Goal: Task Accomplishment & Management: Complete application form

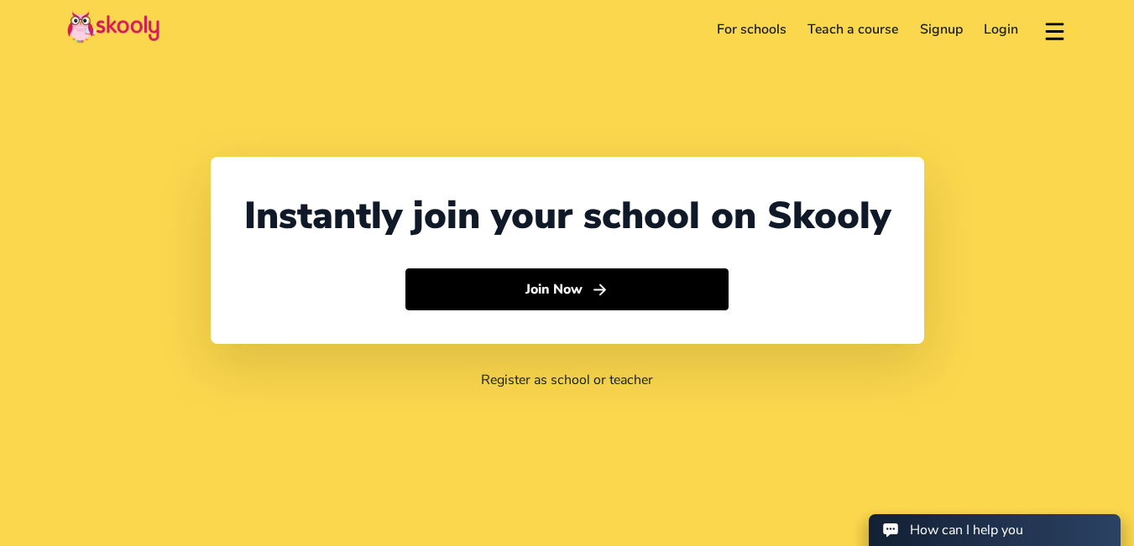
select select "234"
select select "[GEOGRAPHIC_DATA]"
select select "[GEOGRAPHIC_DATA]/[GEOGRAPHIC_DATA]"
click at [742, 28] on link "For schools" at bounding box center [751, 29] width 91 height 27
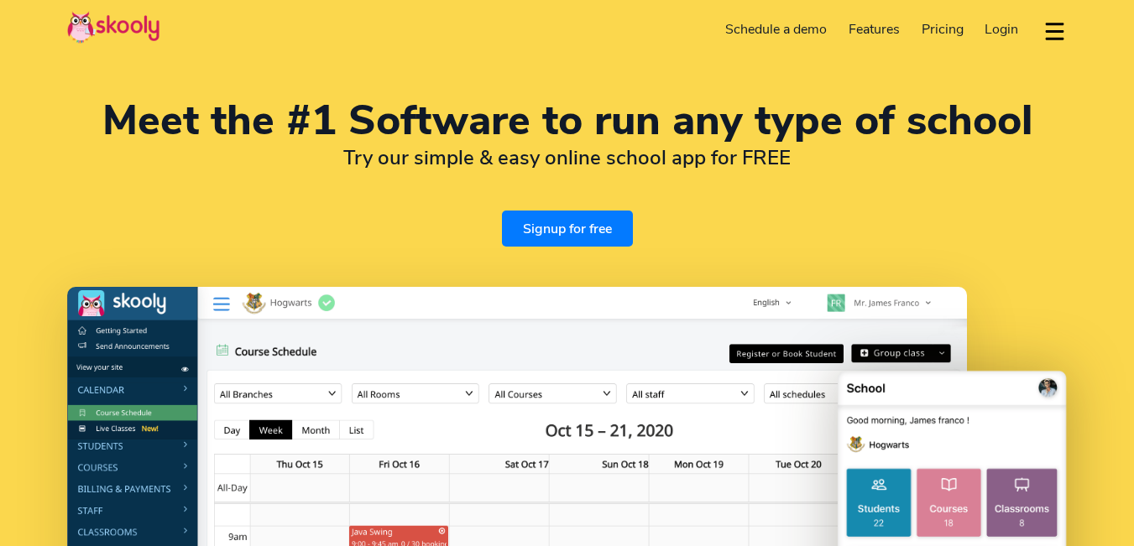
select select "en"
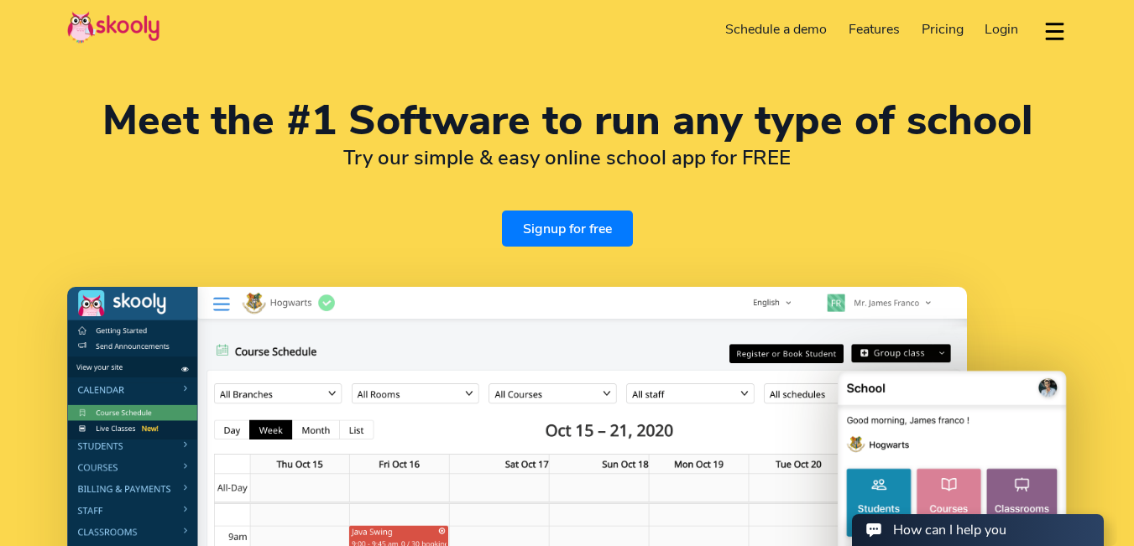
select select "234"
select select "[GEOGRAPHIC_DATA]"
select select "[GEOGRAPHIC_DATA]/[GEOGRAPHIC_DATA]"
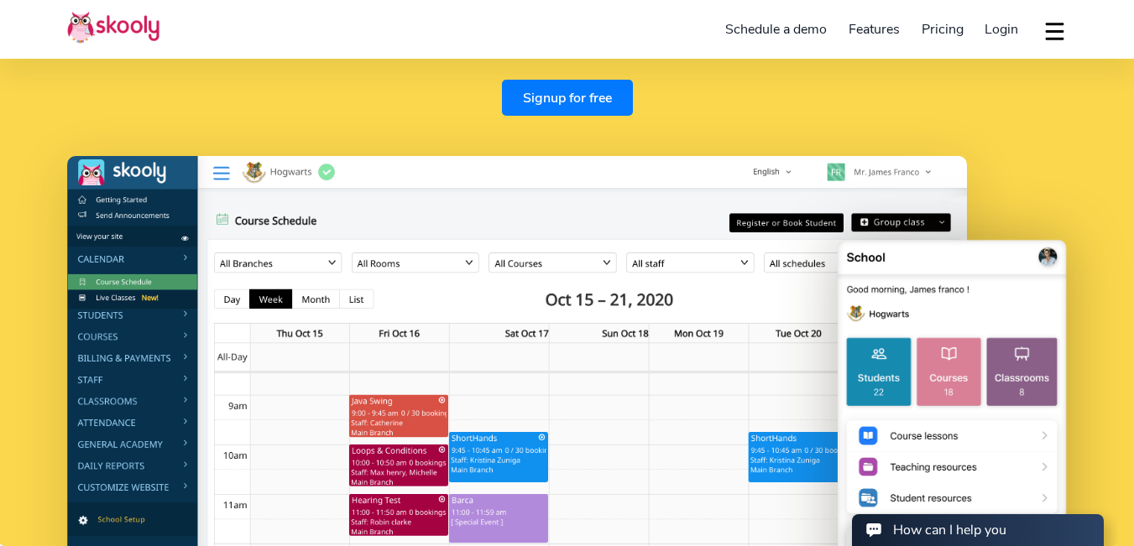
scroll to position [168, 0]
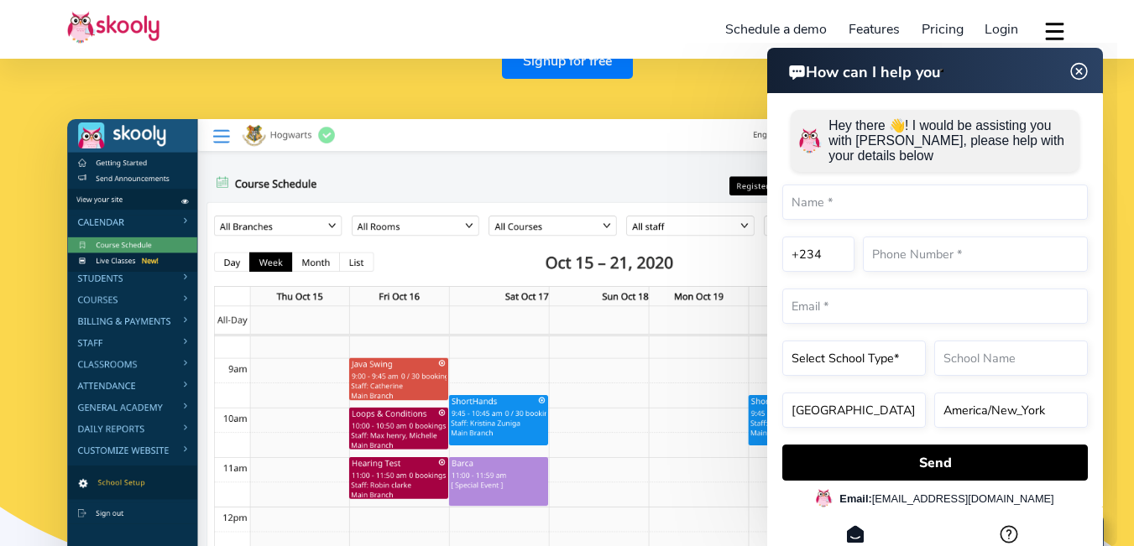
click at [634, 43] on html "How can I help you How can I help you Hey there 👋! I would be assisting you wit…" at bounding box center [875, 43] width 483 height 0
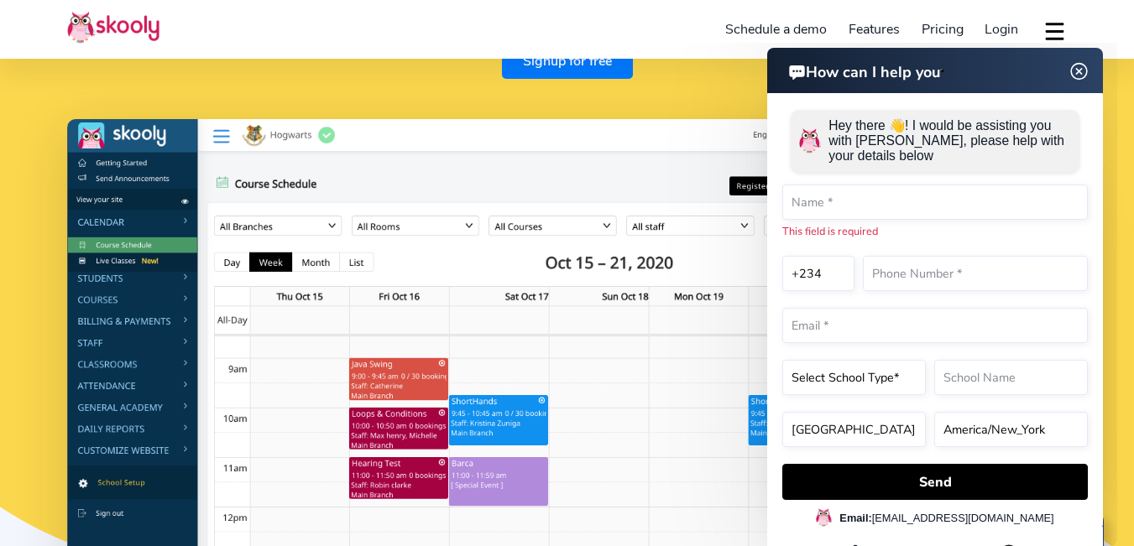
click at [1076, 65] on img at bounding box center [1079, 71] width 32 height 21
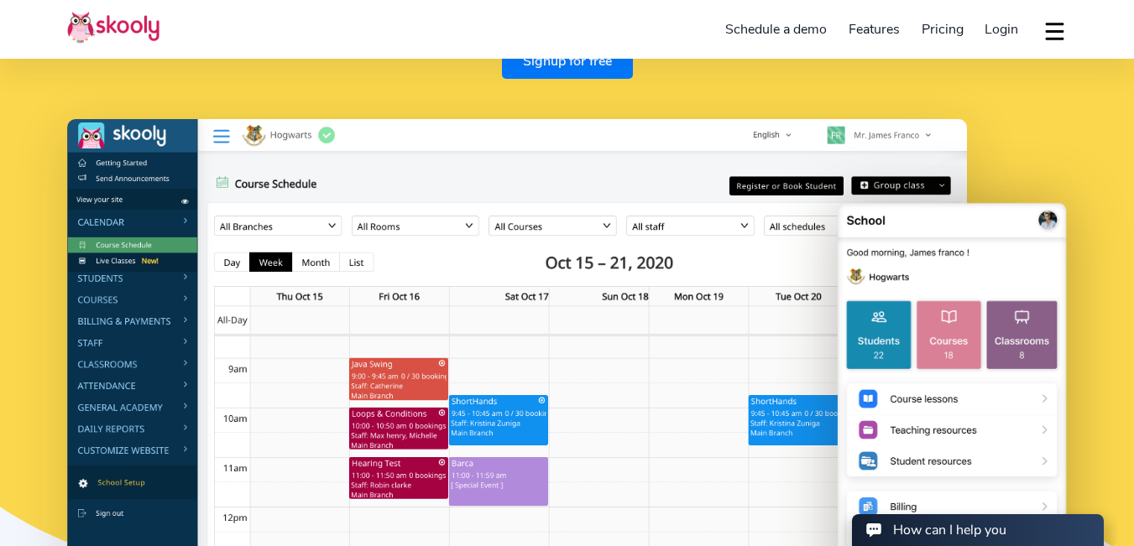
click at [797, 25] on link "Schedule a demo" at bounding box center [776, 29] width 123 height 27
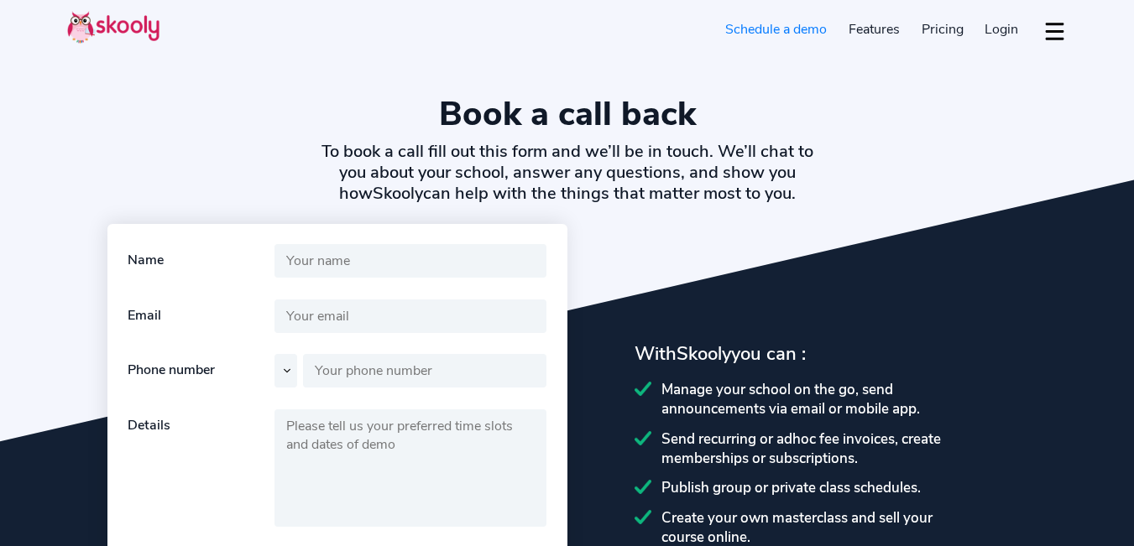
select select "en"
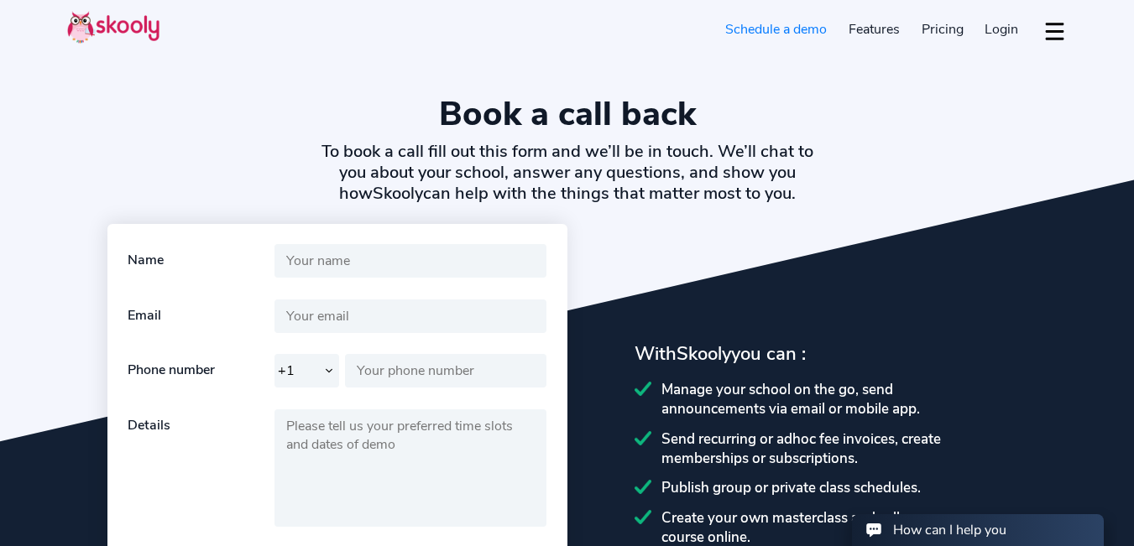
select select "234"
select select "[GEOGRAPHIC_DATA]"
select select "[GEOGRAPHIC_DATA]/[GEOGRAPHIC_DATA]"
click at [946, 23] on span "Pricing" at bounding box center [942, 29] width 42 height 18
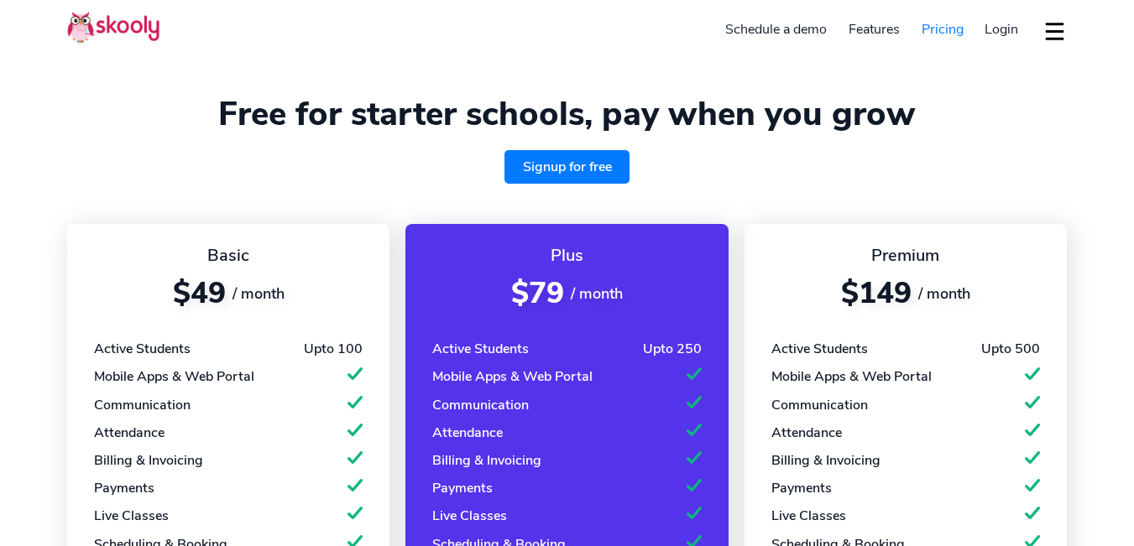
select select "en"
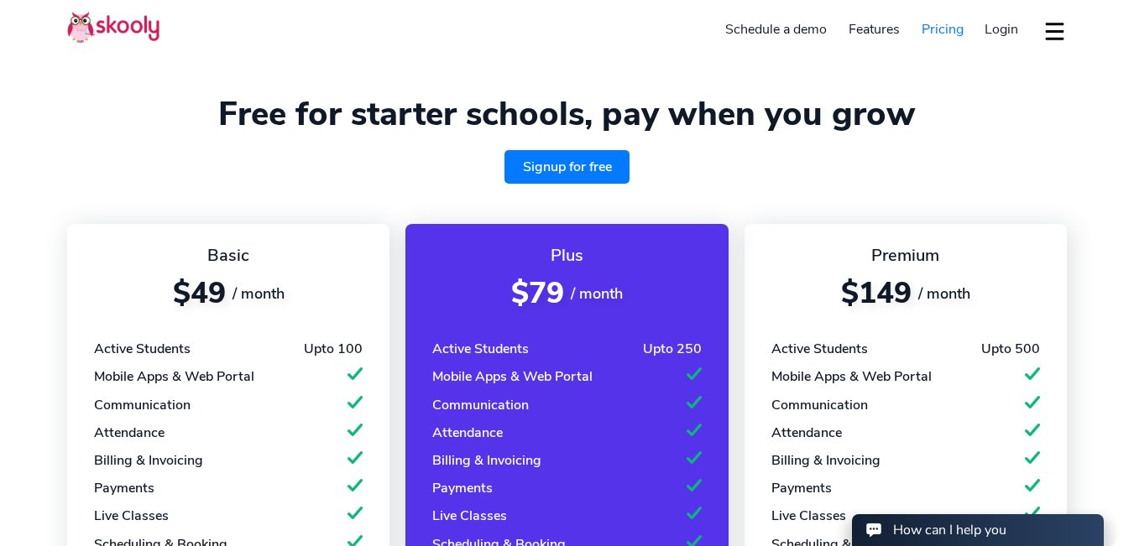
select select "234"
select select "[GEOGRAPHIC_DATA]"
select select "[GEOGRAPHIC_DATA]/[GEOGRAPHIC_DATA]"
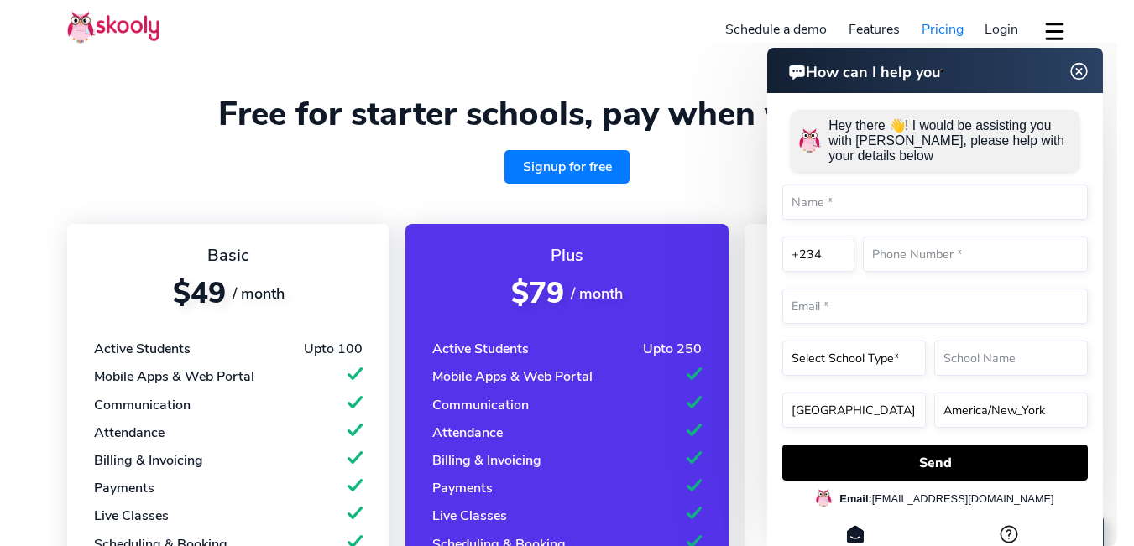
click at [575, 162] on link "Signup for free" at bounding box center [567, 167] width 126 height 34
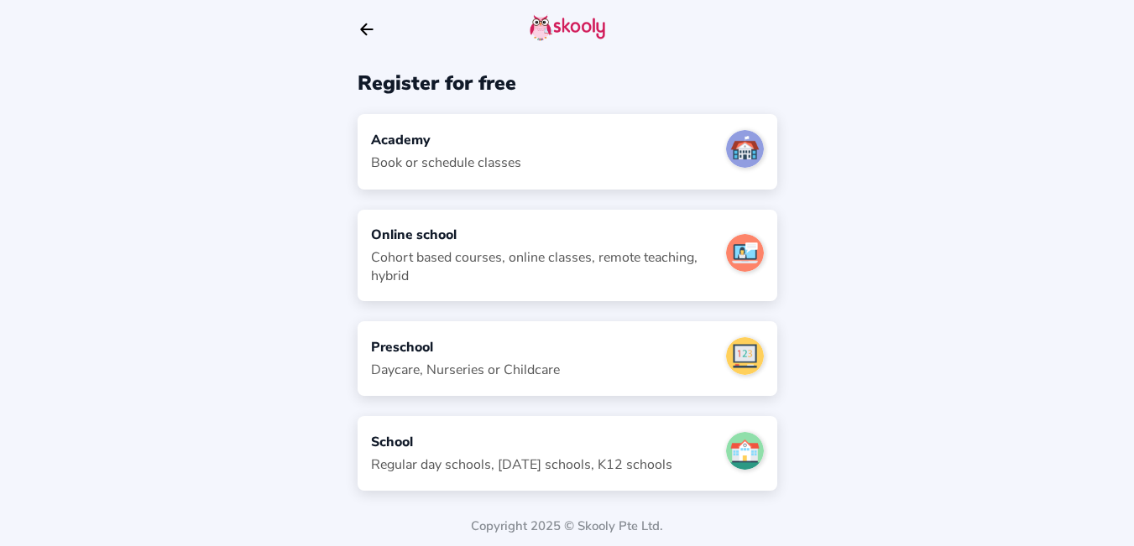
scroll to position [12, 0]
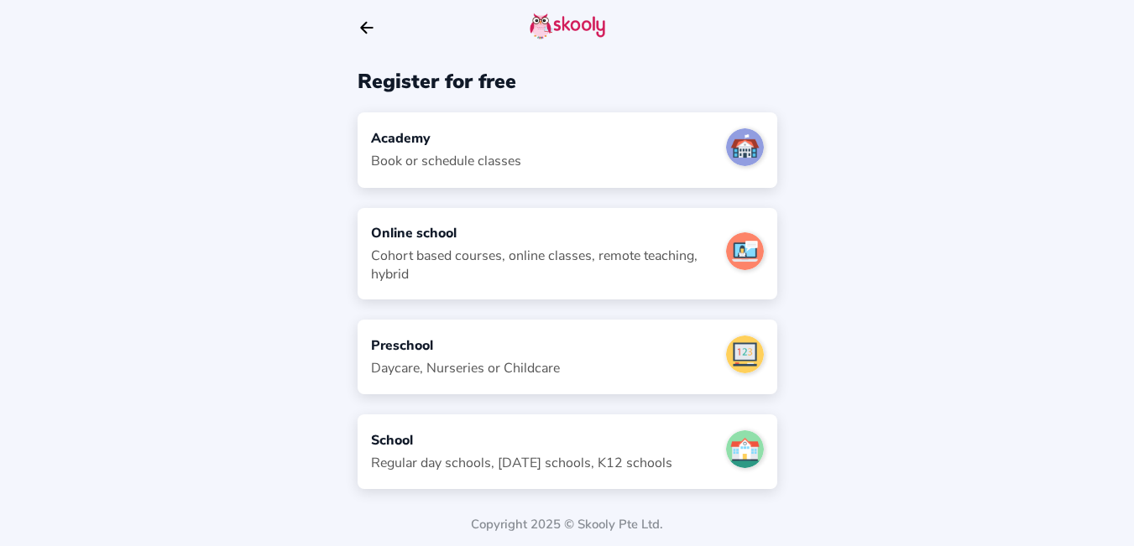
click at [509, 444] on div "School" at bounding box center [521, 440] width 301 height 18
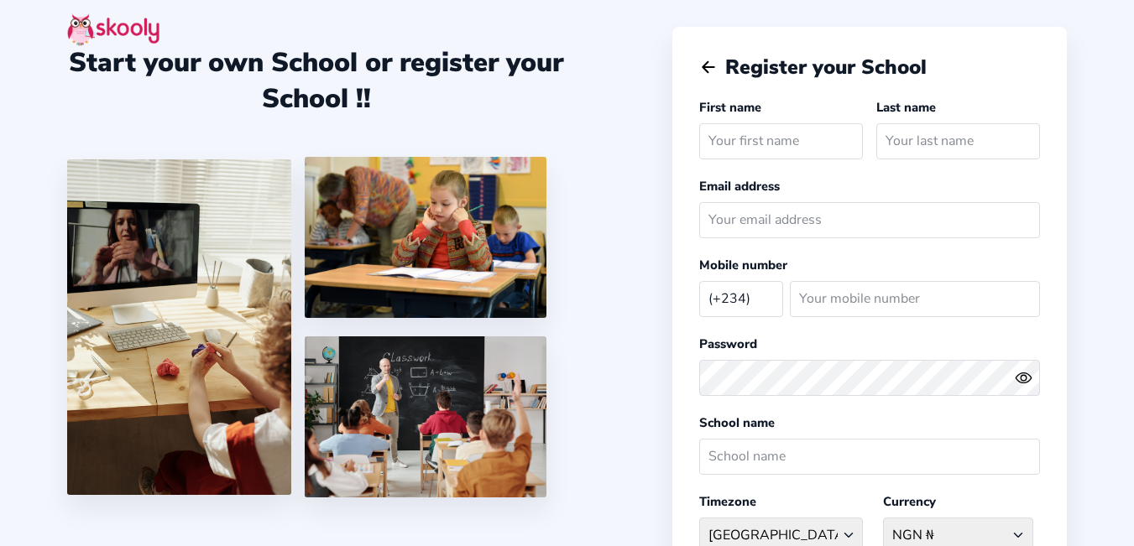
select select "NG"
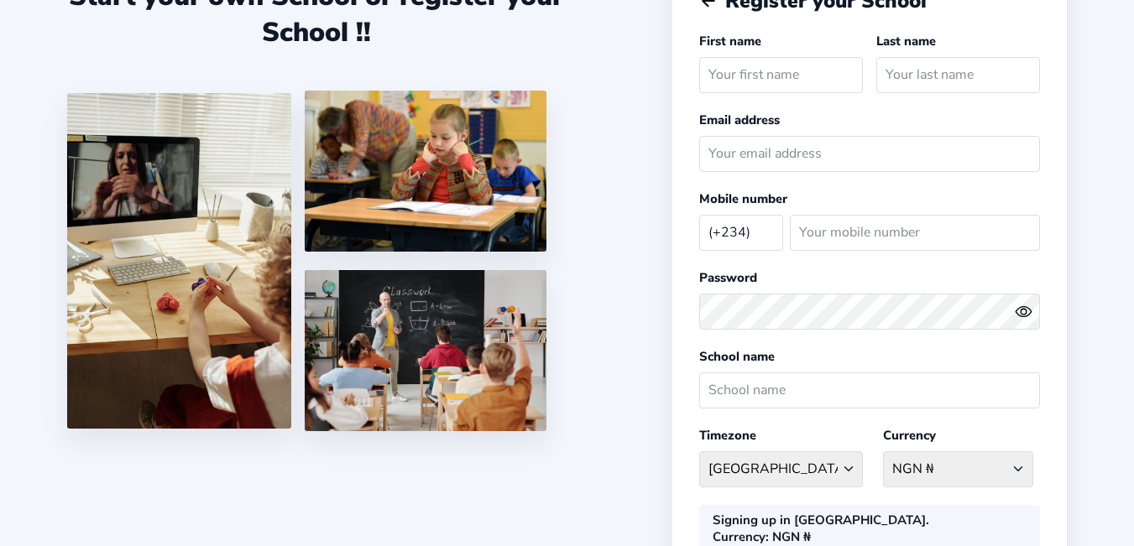
scroll to position [96, 0]
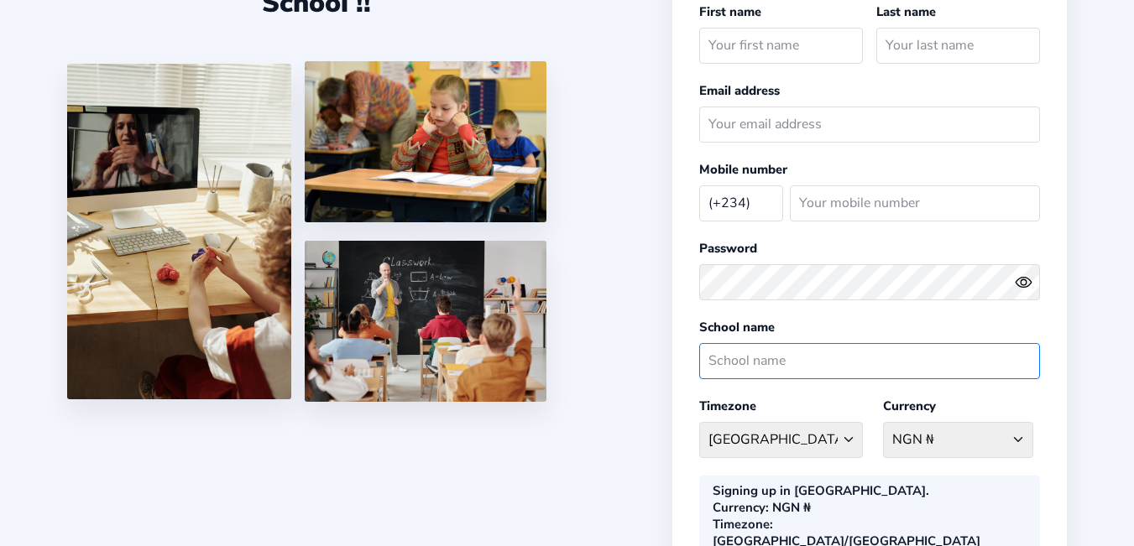
drag, startPoint x: 833, startPoint y: 362, endPoint x: 842, endPoint y: 360, distance: 9.4
click at [842, 360] on input "text" at bounding box center [869, 361] width 341 height 36
type input "K"
